Goal: Transaction & Acquisition: Subscribe to service/newsletter

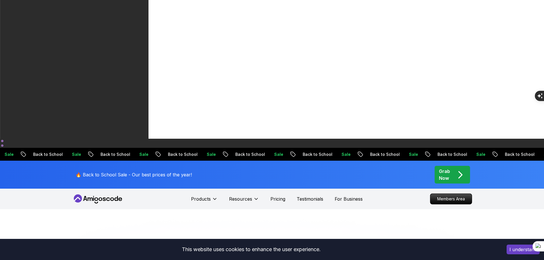
scroll to position [114, 0]
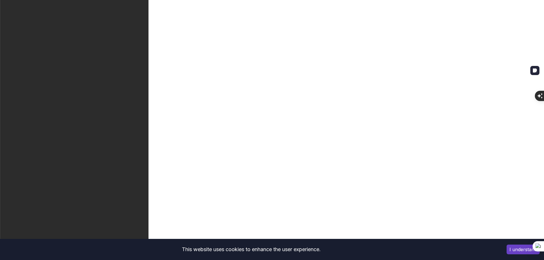
scroll to position [0, 0]
